Goal: Transaction & Acquisition: Purchase product/service

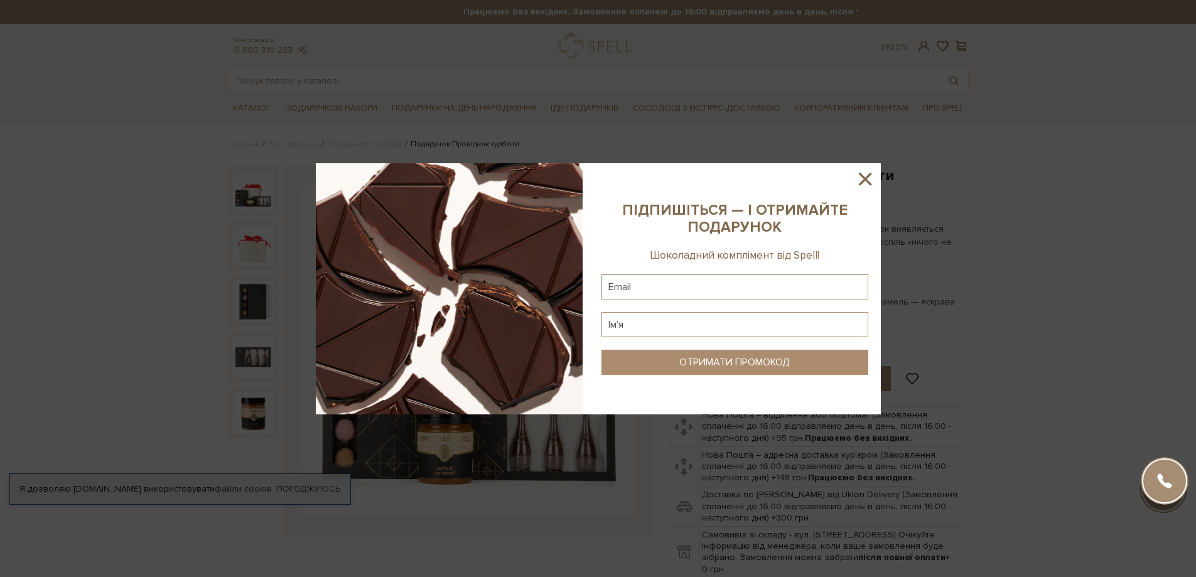
click at [865, 182] on icon at bounding box center [865, 178] width 21 height 21
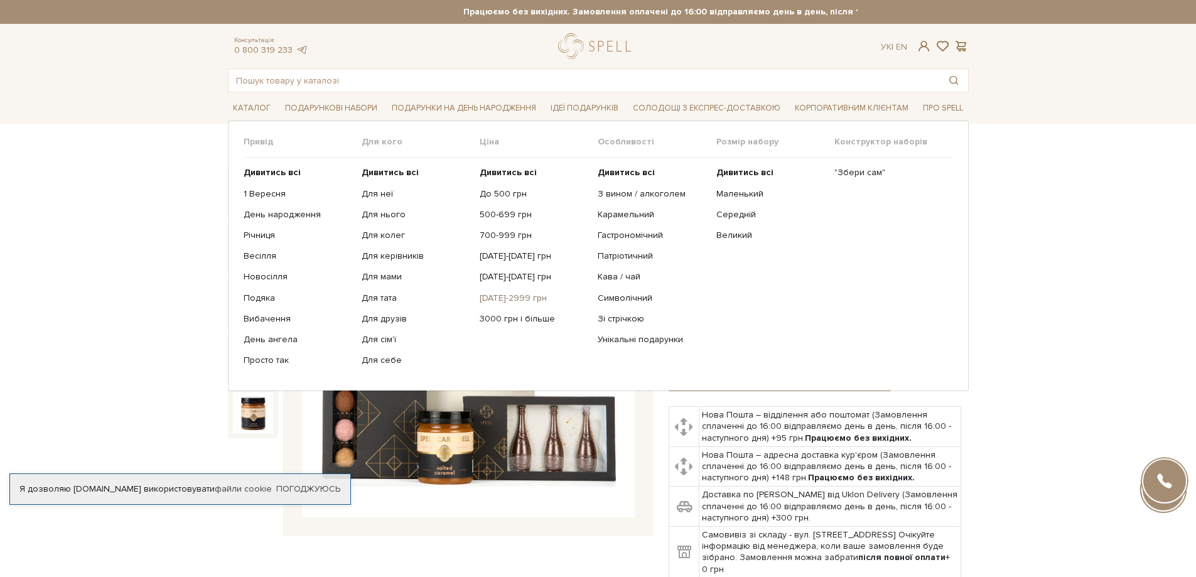
click at [529, 298] on link "[DATE]-2999 грн" at bounding box center [534, 298] width 109 height 11
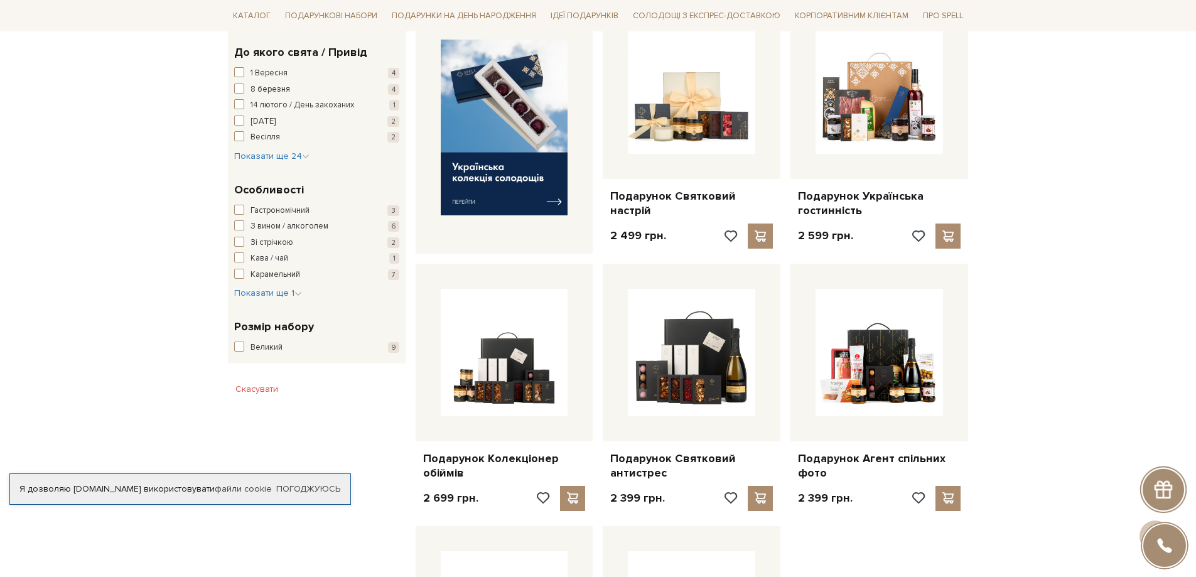
scroll to position [816, 0]
